Goal: Task Accomplishment & Management: Manage account settings

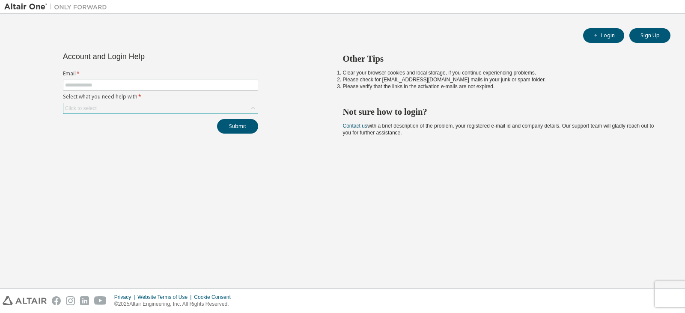
click at [121, 107] on div "Click to select" at bounding box center [160, 108] width 195 height 10
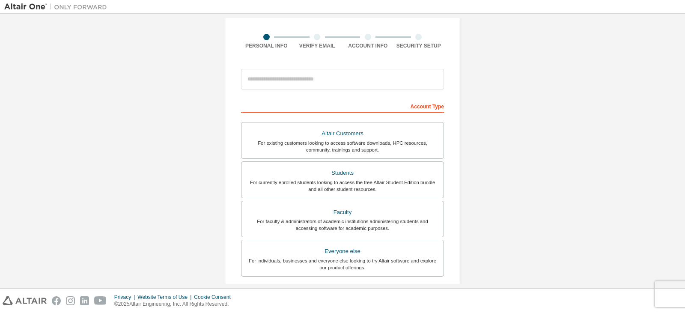
scroll to position [48, 0]
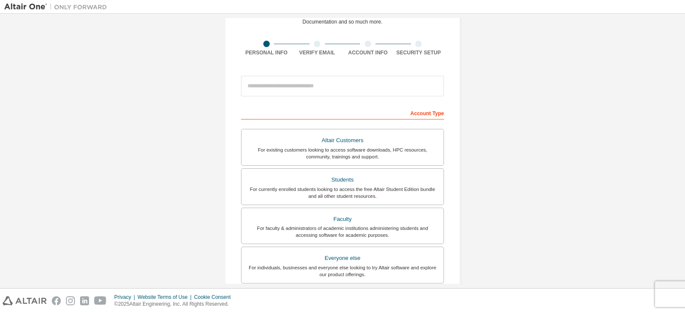
click at [303, 197] on div "For currently enrolled students looking to access the free Altair Student Editi…" at bounding box center [343, 193] width 192 height 14
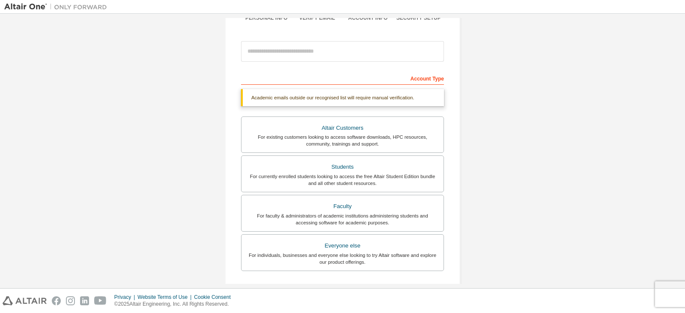
scroll to position [0, 0]
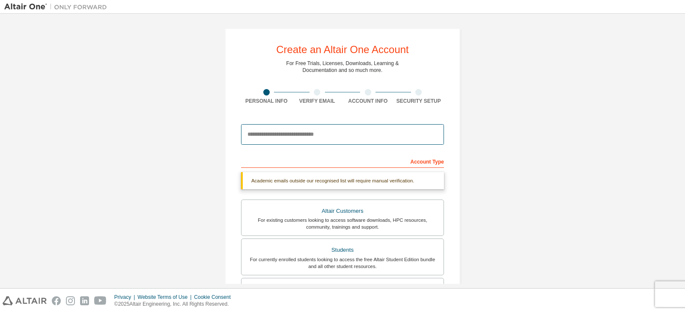
click at [298, 133] on input "email" at bounding box center [342, 134] width 203 height 21
type input "**********"
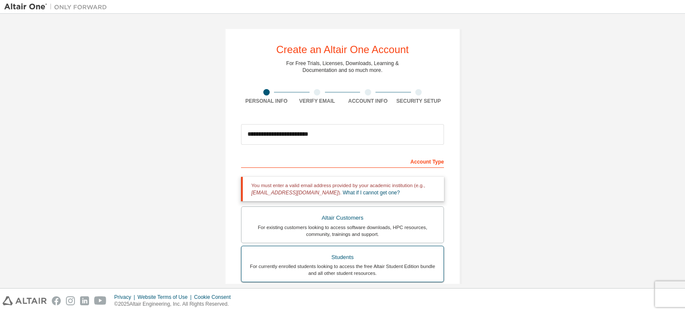
click at [310, 258] on div "Students" at bounding box center [343, 257] width 192 height 12
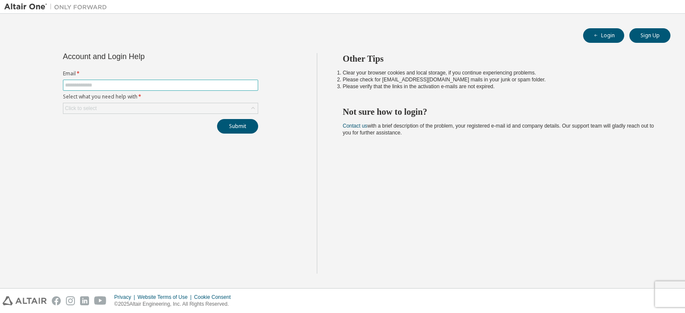
click at [126, 84] on input "text" at bounding box center [160, 85] width 191 height 7
type input "**********"
click at [94, 109] on div "Click to select" at bounding box center [81, 108] width 32 height 7
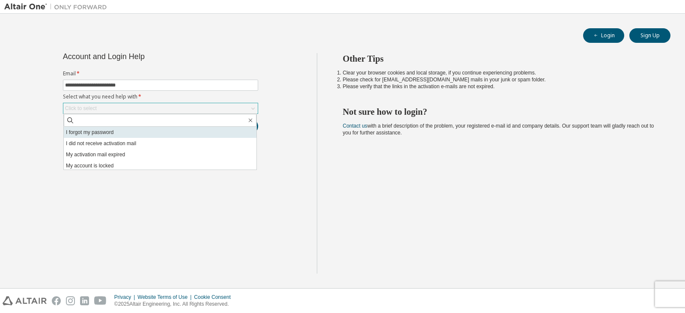
click at [87, 133] on li "I forgot my password" at bounding box center [160, 132] width 193 height 11
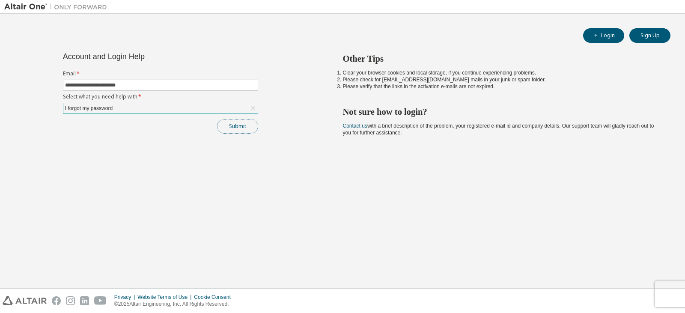
click at [239, 130] on button "Submit" at bounding box center [237, 126] width 41 height 15
click at [233, 123] on button "Submit" at bounding box center [237, 126] width 41 height 15
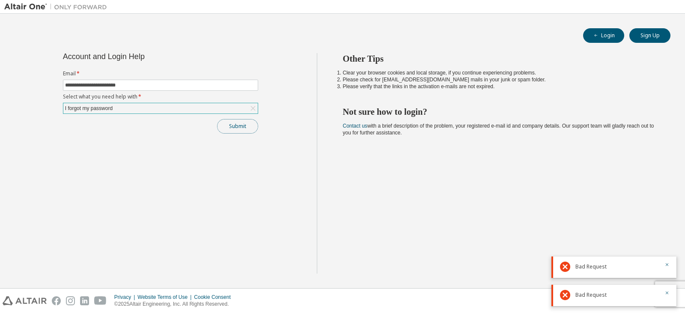
click at [233, 123] on button "Submit" at bounding box center [237, 126] width 41 height 15
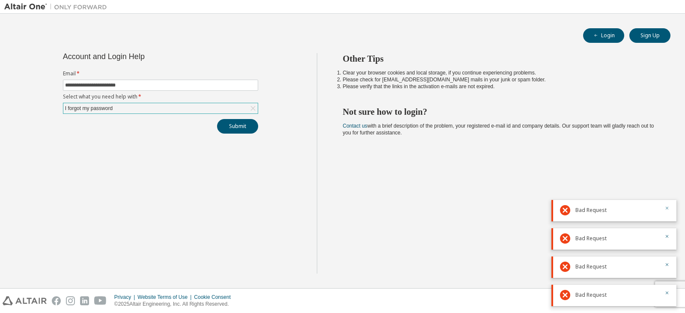
click at [669, 210] on icon "button" at bounding box center [667, 208] width 5 height 5
click at [667, 236] on icon "button" at bounding box center [667, 236] width 5 height 5
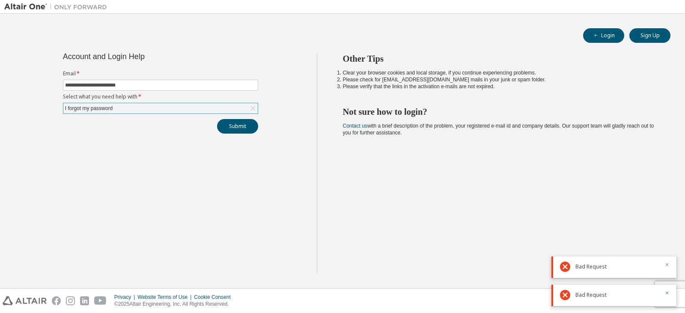
click at [669, 264] on icon "button" at bounding box center [667, 264] width 5 height 5
click at [667, 293] on icon "button" at bounding box center [667, 292] width 5 height 5
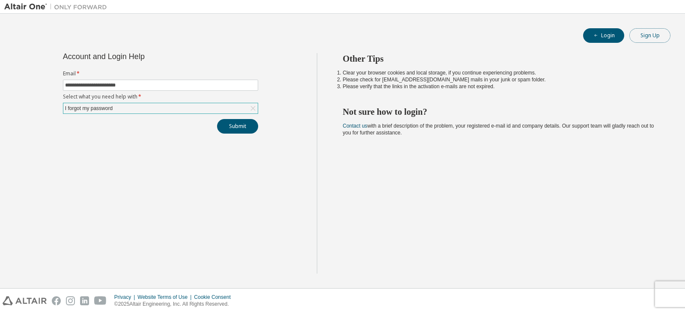
click at [650, 37] on button "Sign Up" at bounding box center [650, 35] width 41 height 15
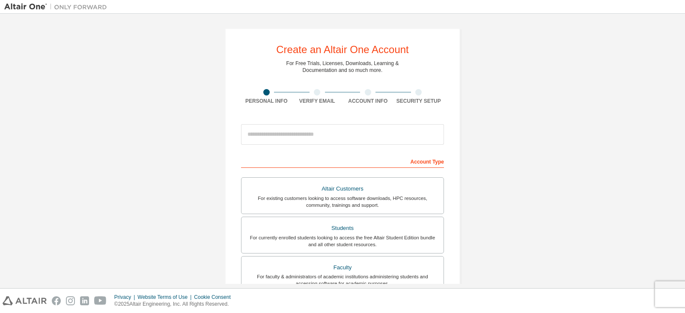
click at [265, 94] on div at bounding box center [266, 92] width 6 height 6
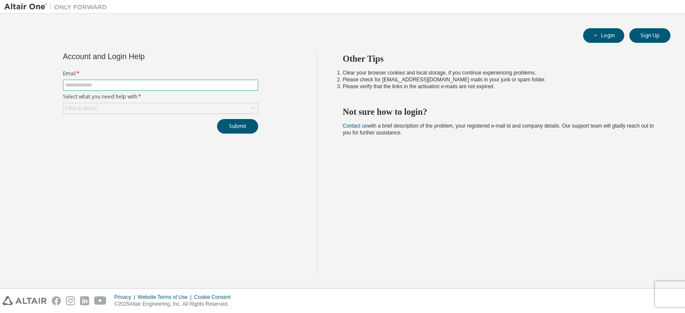
click at [105, 87] on input "text" at bounding box center [160, 85] width 191 height 7
type input "**********"
click at [114, 111] on div "Click to select" at bounding box center [160, 108] width 195 height 10
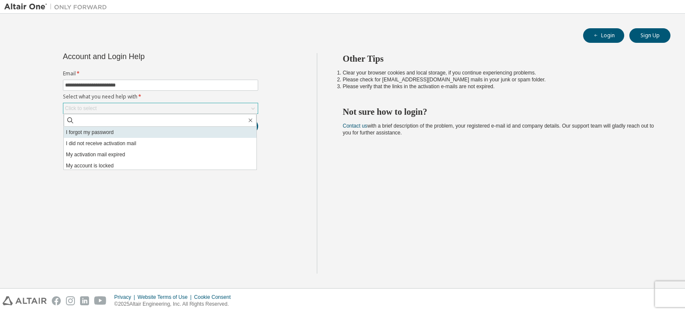
click at [104, 137] on li "I forgot my password" at bounding box center [160, 132] width 193 height 11
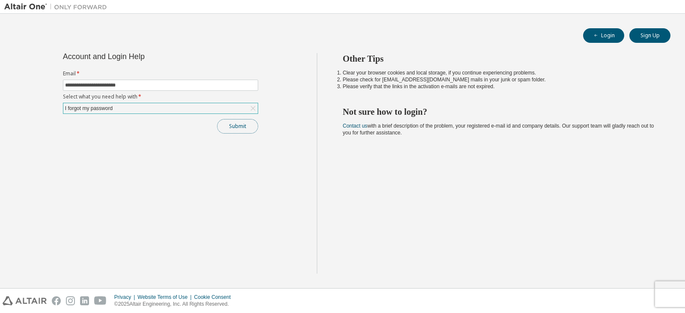
click at [236, 124] on button "Submit" at bounding box center [237, 126] width 41 height 15
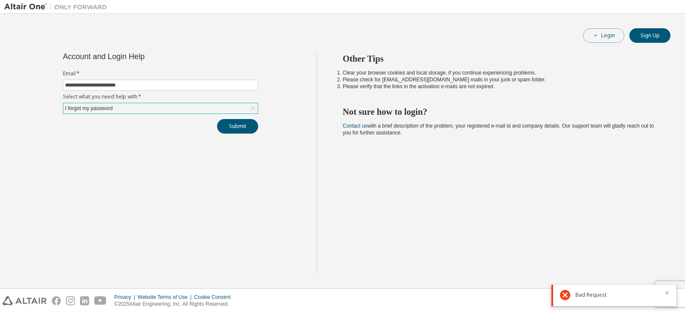
click at [599, 36] on icon "button" at bounding box center [596, 35] width 5 height 5
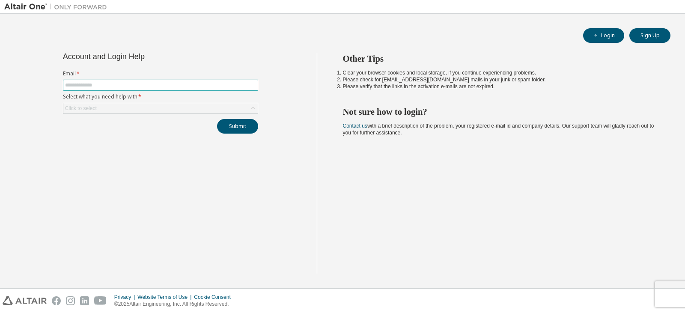
click at [127, 83] on input "text" at bounding box center [160, 85] width 191 height 7
type input "**********"
click at [135, 111] on div "Click to select" at bounding box center [160, 108] width 195 height 10
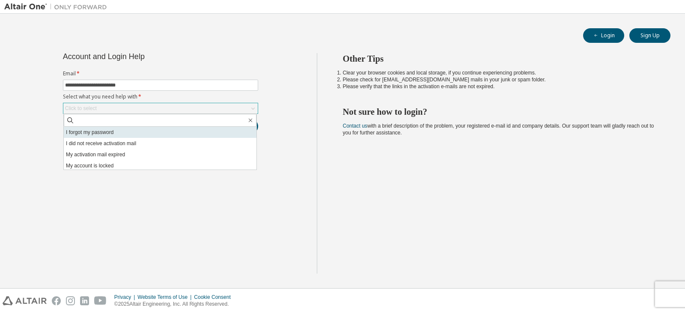
click at [134, 132] on li "I forgot my password" at bounding box center [160, 132] width 193 height 11
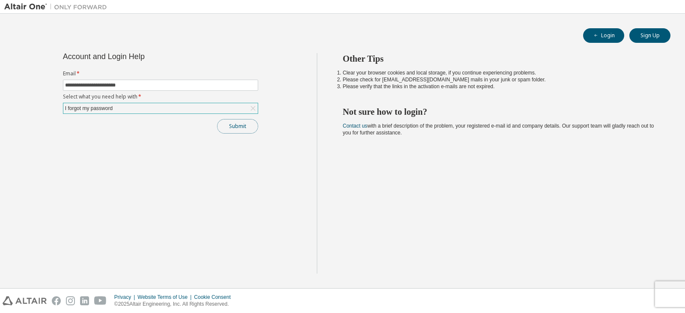
click at [231, 119] on button "Submit" at bounding box center [237, 126] width 41 height 15
click at [205, 115] on div "**********" at bounding box center [161, 93] width 206 height 81
click at [194, 110] on div "I forgot my password" at bounding box center [160, 108] width 195 height 10
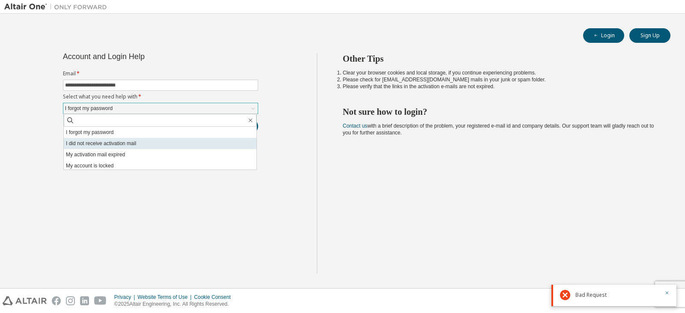
click at [156, 142] on li "I did not receive activation mail" at bounding box center [160, 143] width 193 height 11
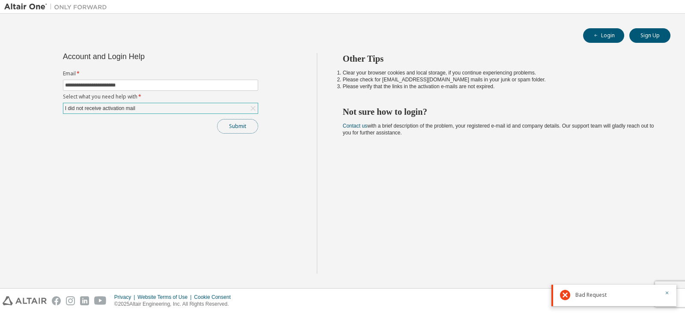
click at [233, 125] on button "Submit" at bounding box center [237, 126] width 41 height 15
click at [491, 119] on div "Other Tips Clear your browser cookies and local storage, if you continue experi…" at bounding box center [499, 163] width 365 height 221
